Goal: Check status

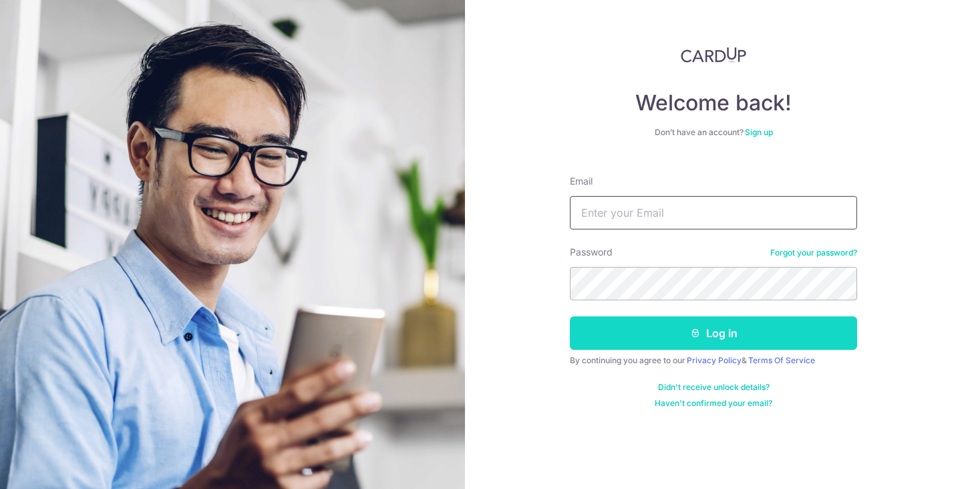
type input "[EMAIL_ADDRESS][DOMAIN_NAME]"
click at [701, 326] on button "Log in" at bounding box center [713, 332] width 287 height 33
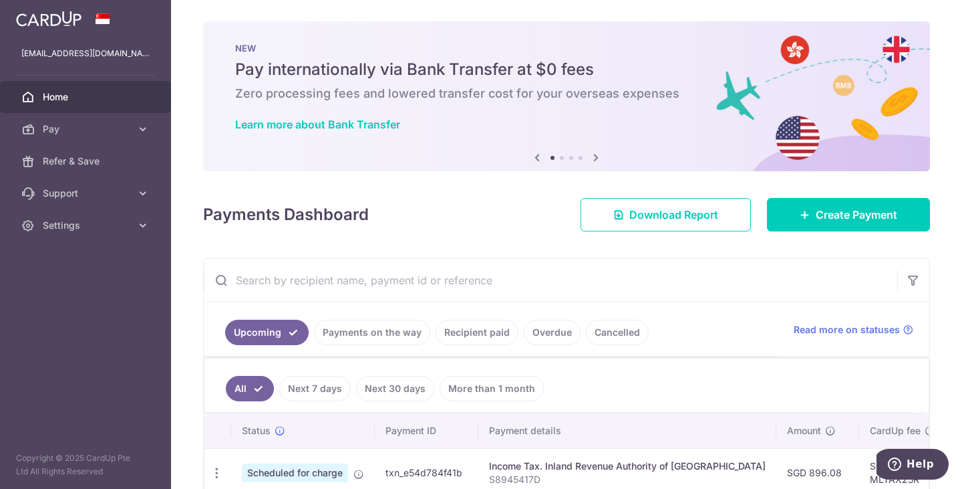
scroll to position [143, 0]
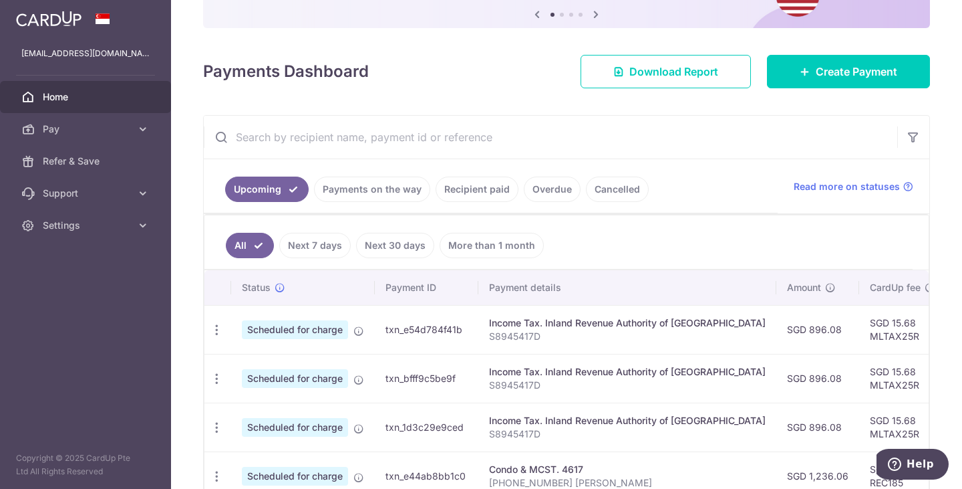
click at [350, 186] on link "Payments on the way" at bounding box center [372, 188] width 116 height 25
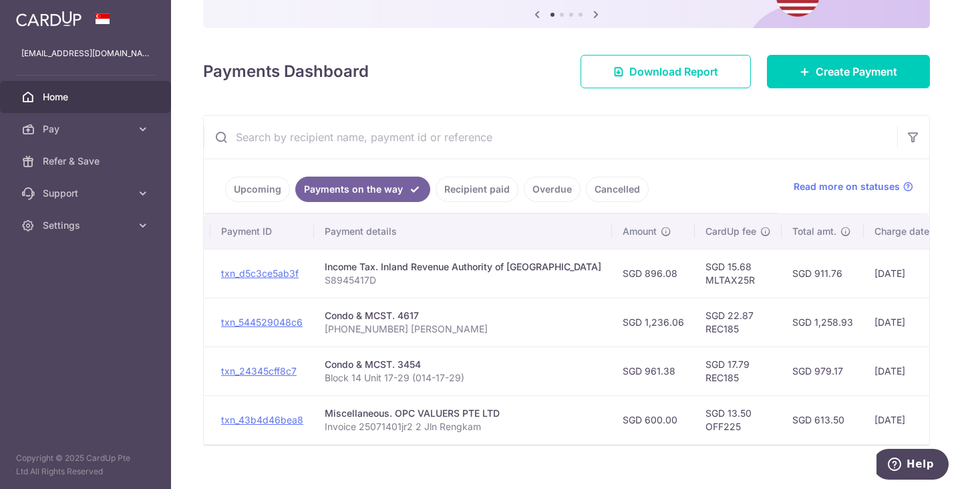
scroll to position [0, 0]
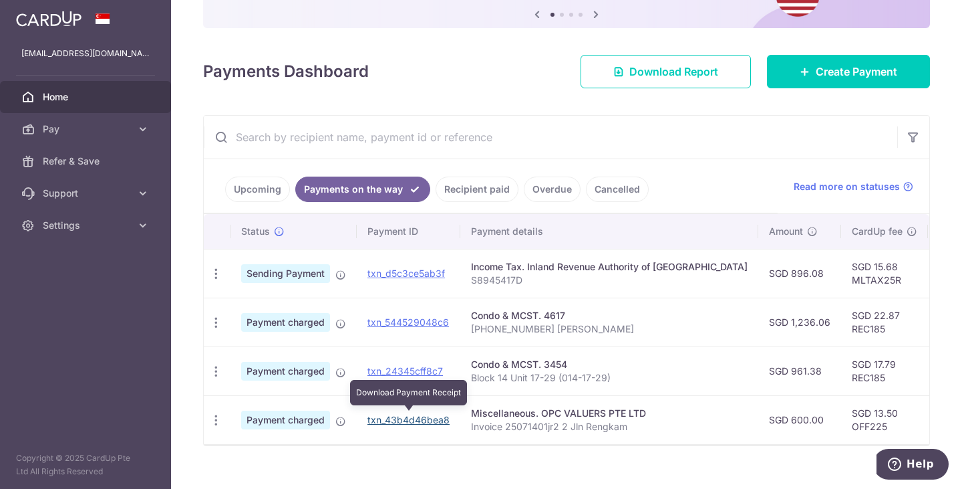
click at [387, 419] on link "txn_43b4d46bea8" at bounding box center [409, 419] width 82 height 11
